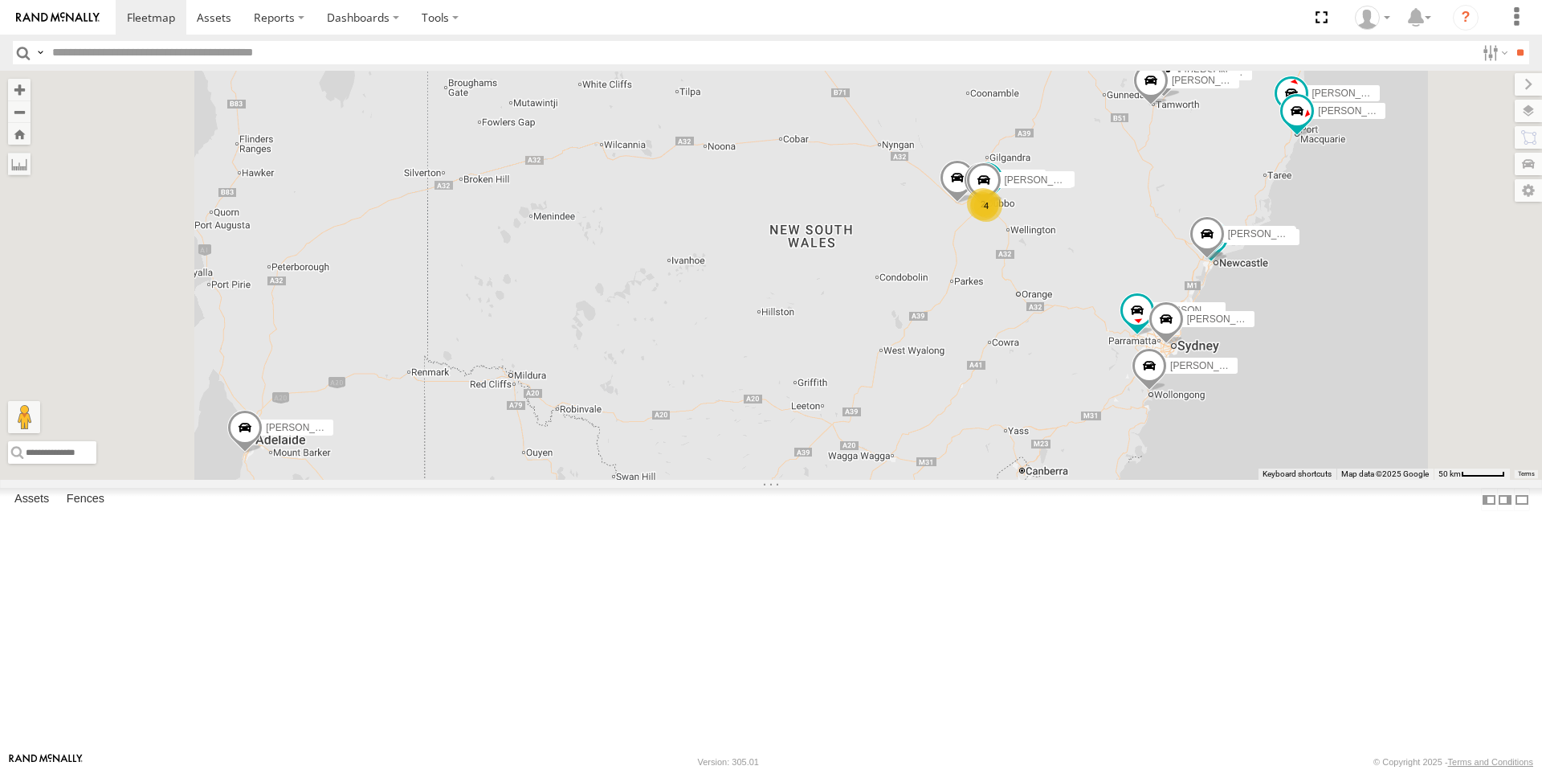
click at [1003, 222] on div "4" at bounding box center [986, 206] width 32 height 32
click at [999, 220] on div "8" at bounding box center [982, 204] width 32 height 32
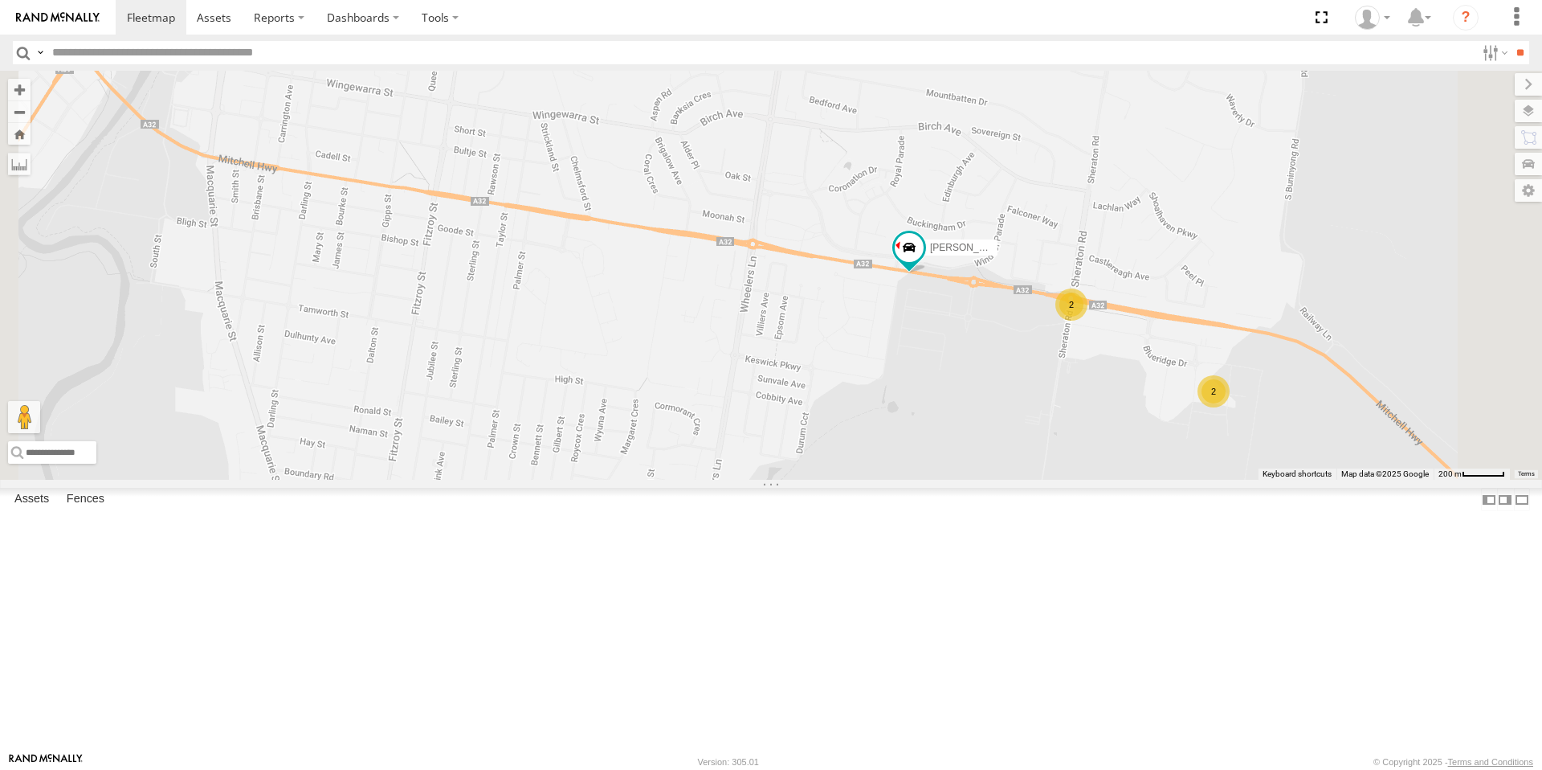
click at [1230, 407] on div "2" at bounding box center [1214, 391] width 32 height 32
